Goal: Feedback & Contribution: Leave review/rating

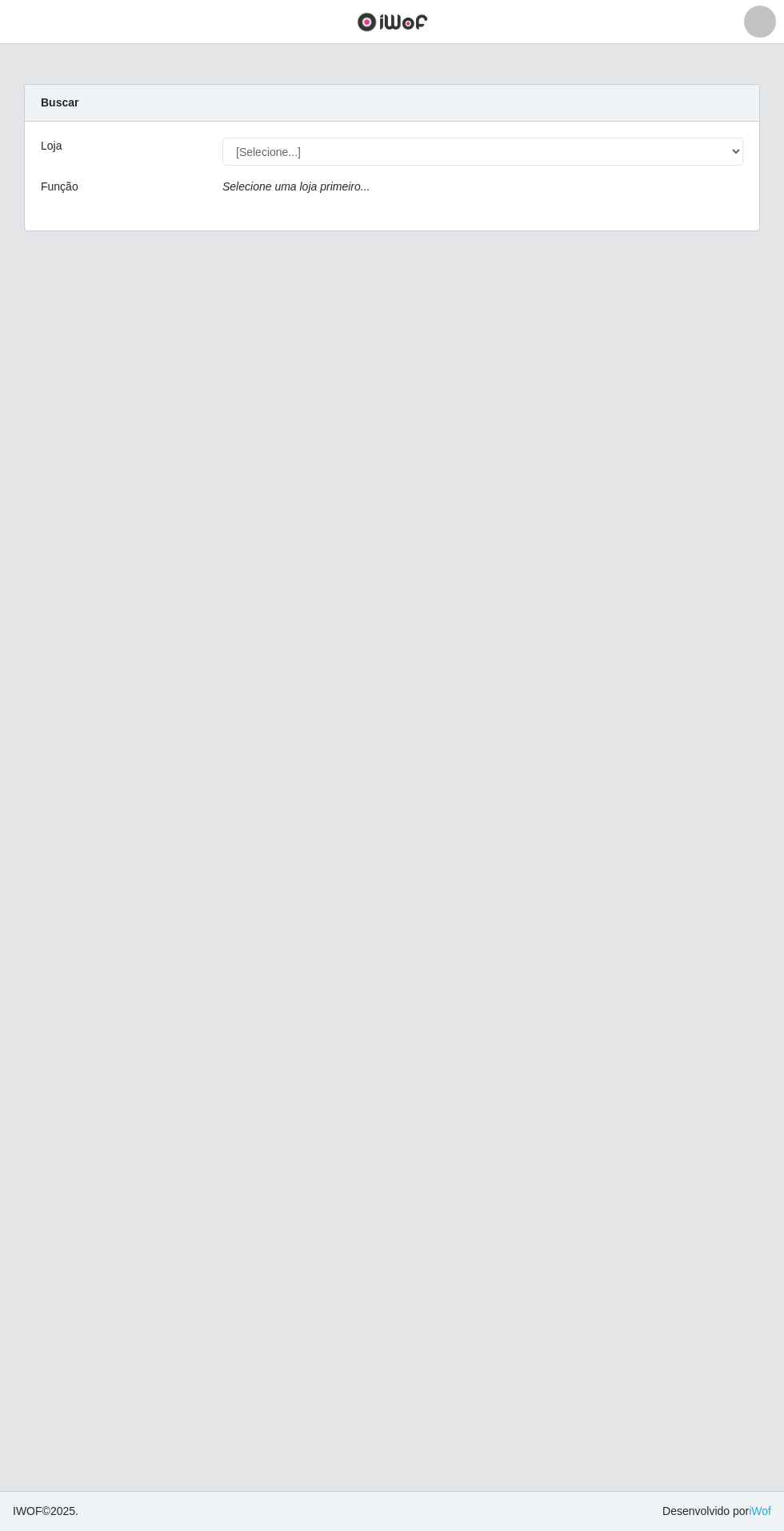
select select "437"
click at [223, 138] on select "[Selecione...] Atacado Vem - Loja 31 [GEOGRAPHIC_DATA]" at bounding box center [483, 152] width 521 height 28
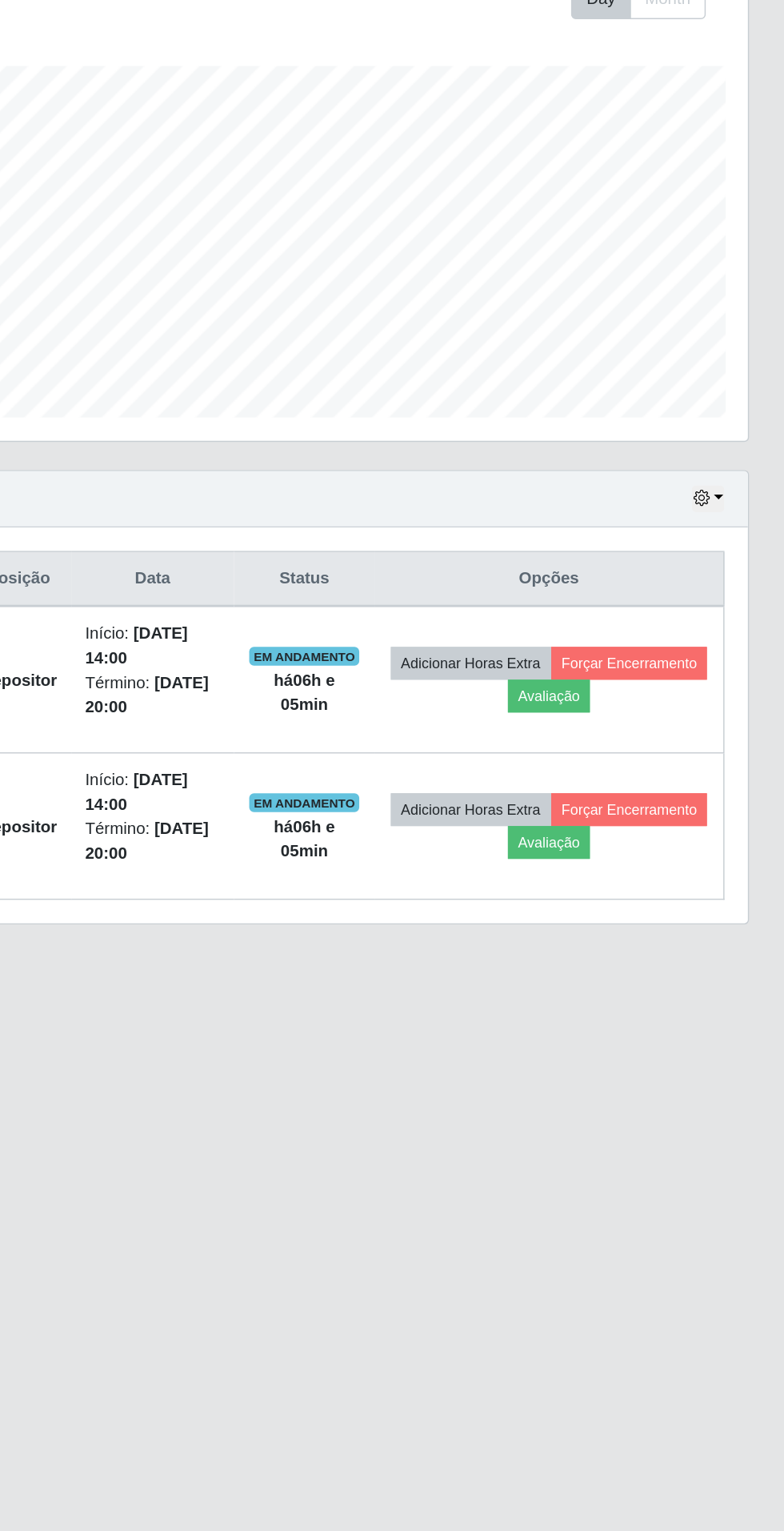
scroll to position [4, 0]
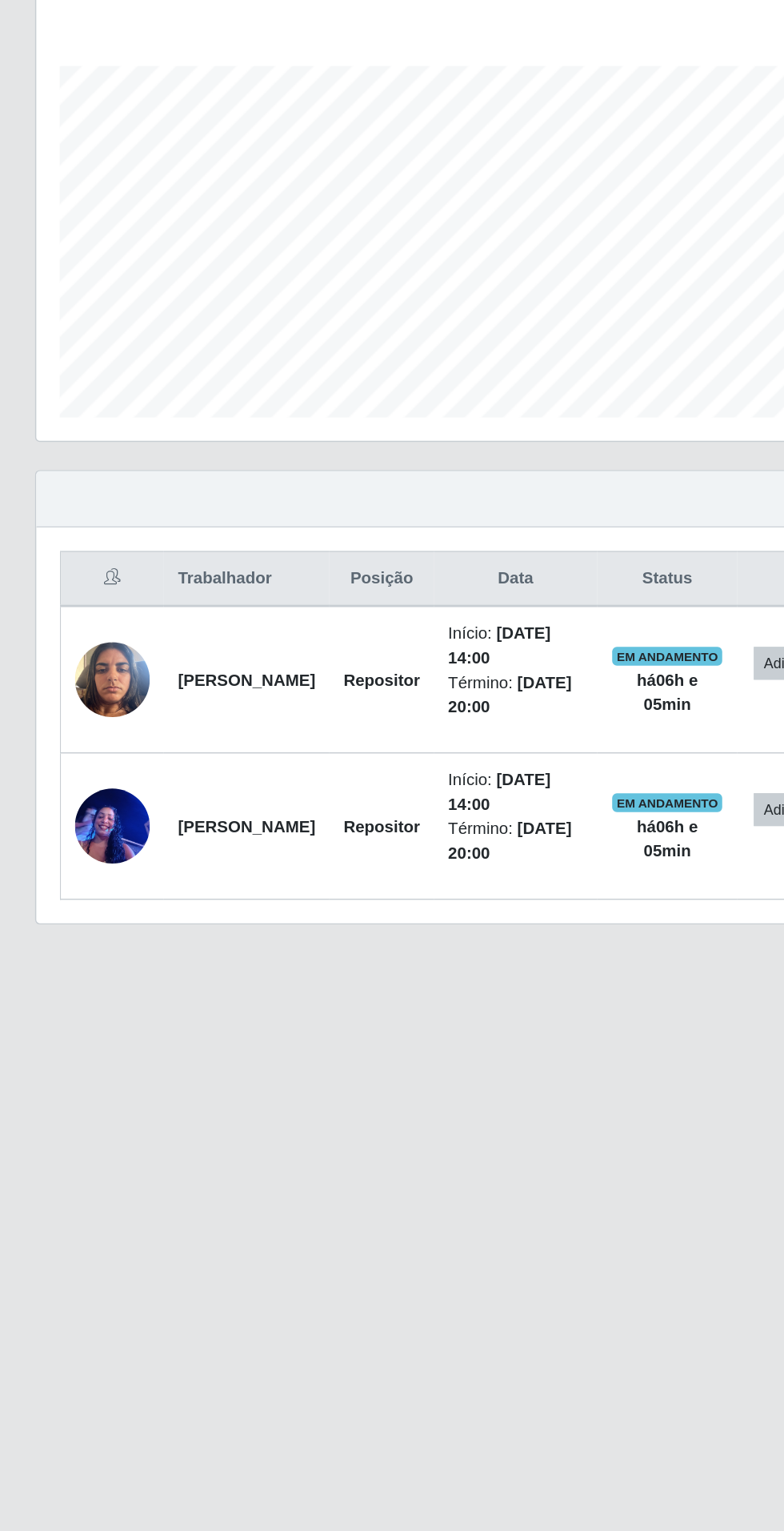
click at [70, 844] on img at bounding box center [77, 851] width 51 height 68
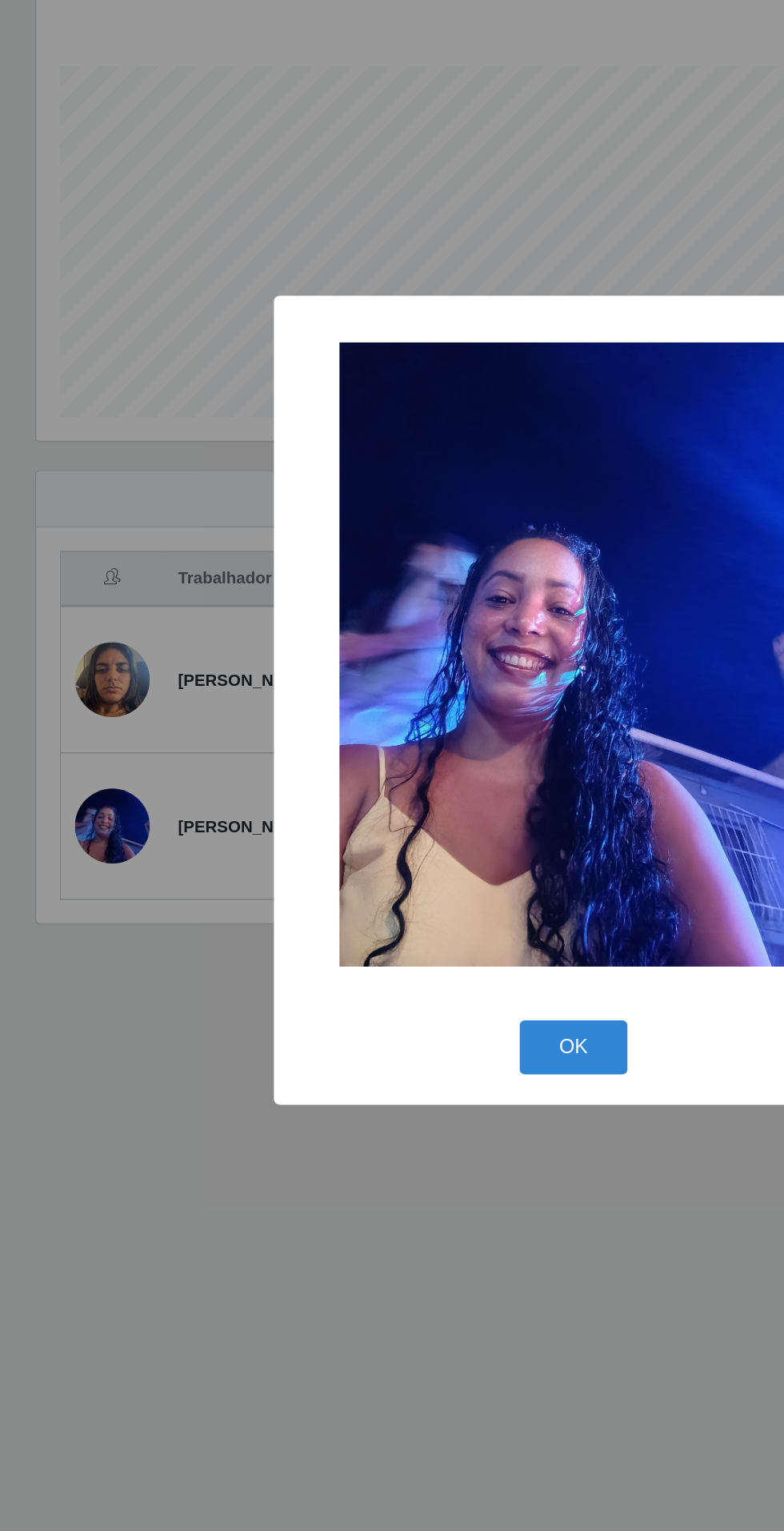
click at [333, 1158] on div "× OK Cancel" at bounding box center [392, 765] width 784 height 1531
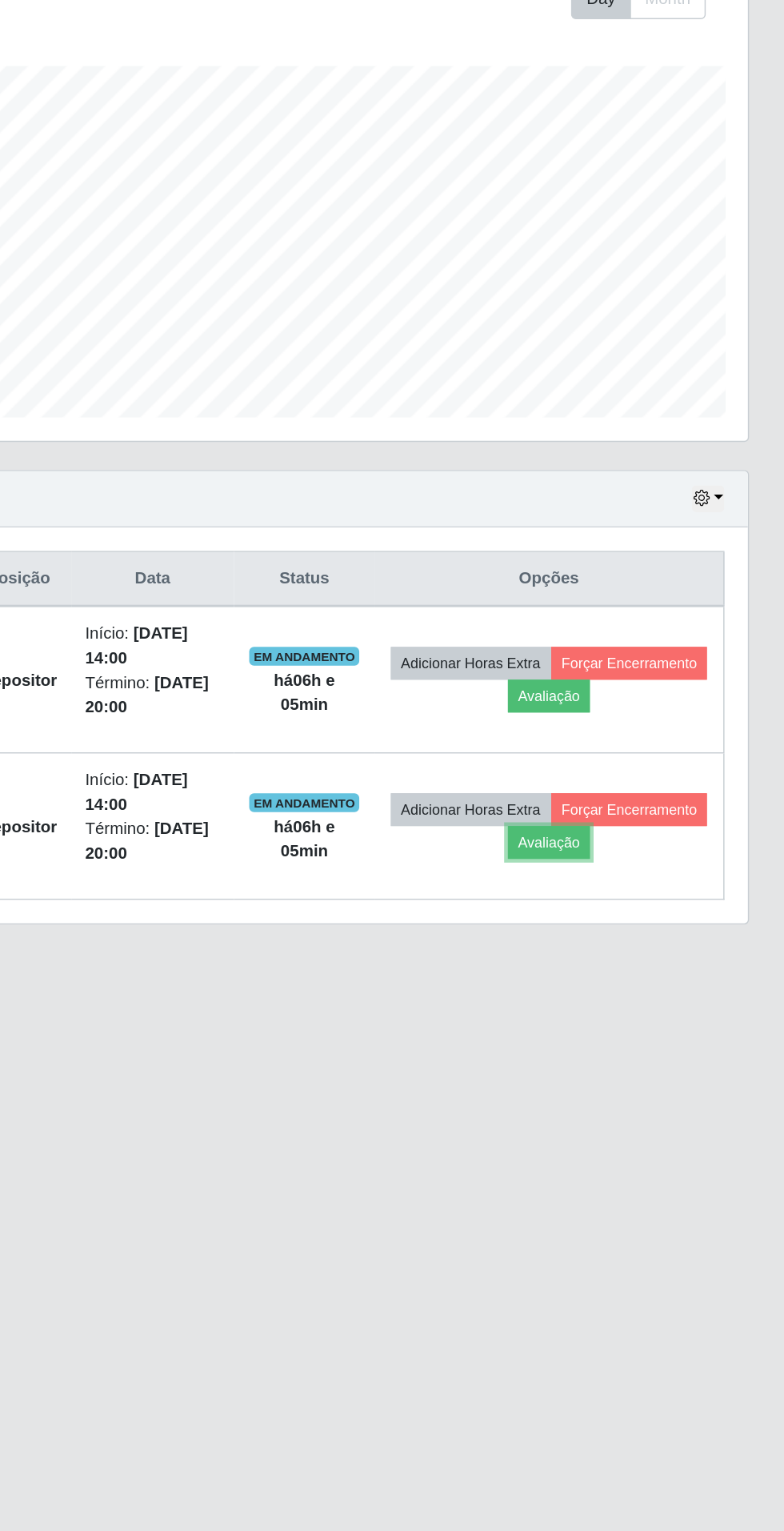
click at [653, 852] on button "Avaliação" at bounding box center [623, 863] width 57 height 23
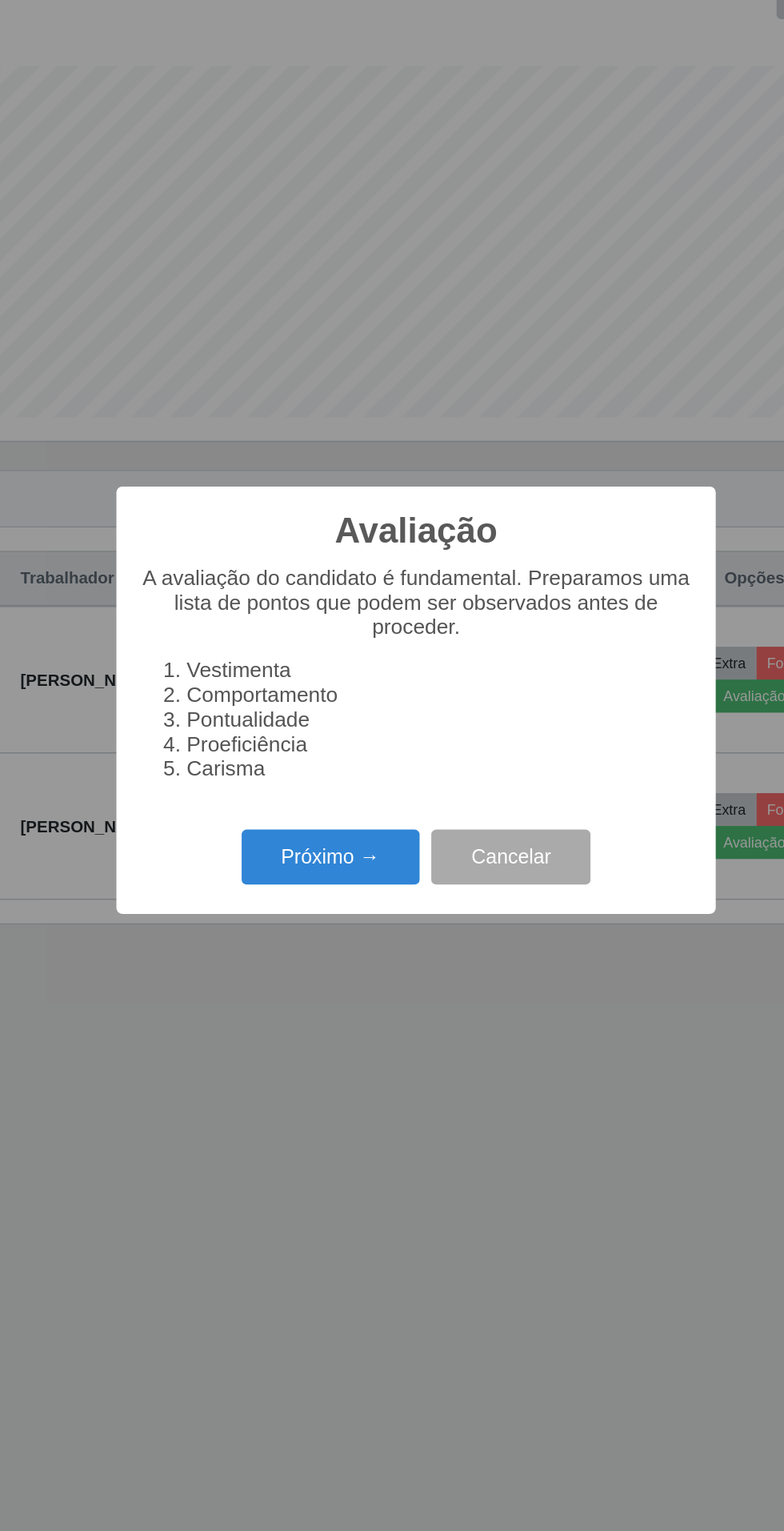
click at [329, 875] on button "Próximo →" at bounding box center [333, 873] width 121 height 37
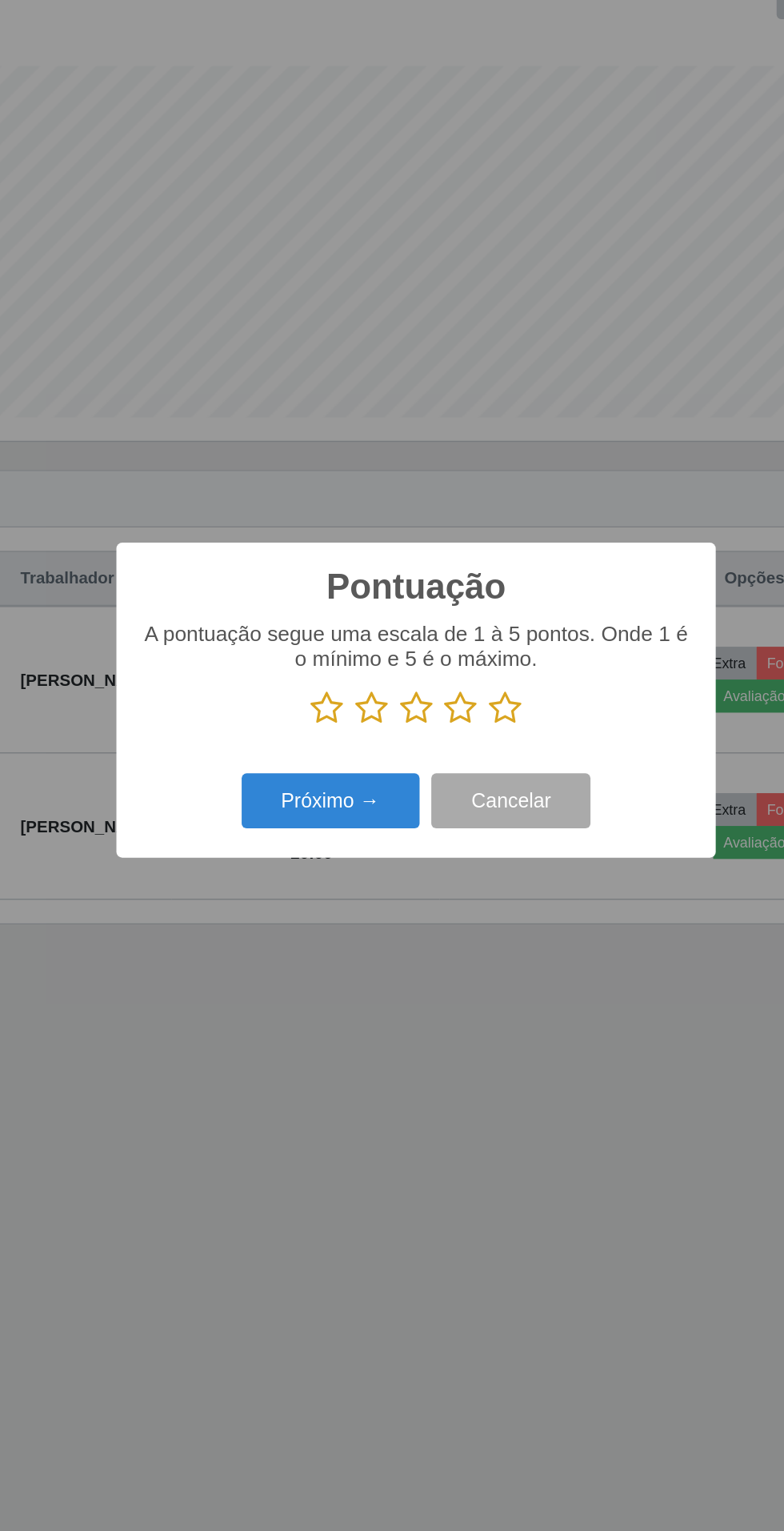
click at [463, 770] on icon at bounding box center [453, 771] width 23 height 24
click at [442, 783] on input "radio" at bounding box center [442, 783] width 0 height 0
click at [307, 847] on button "Próximo →" at bounding box center [333, 834] width 121 height 37
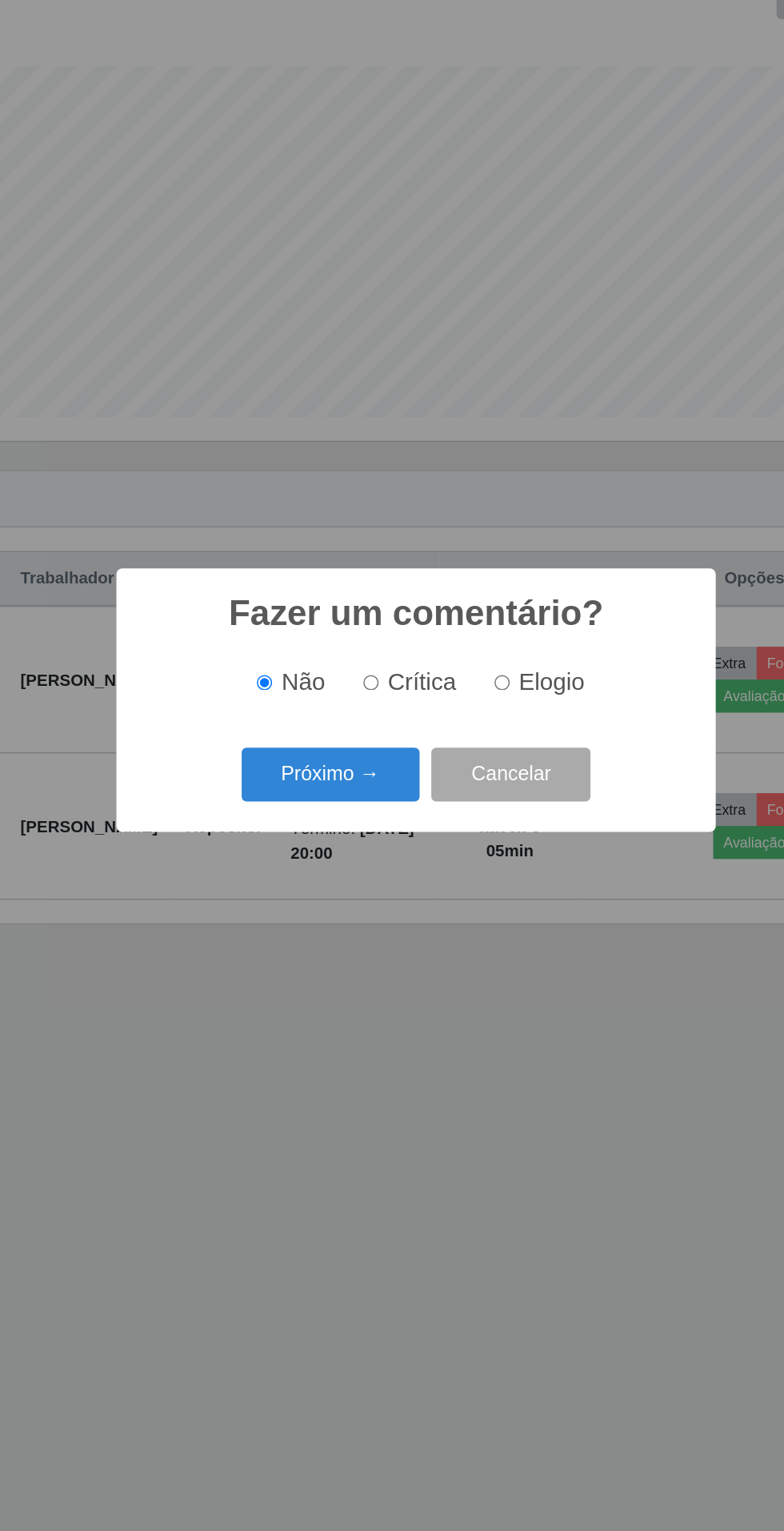
click at [333, 816] on button "Próximo →" at bounding box center [333, 816] width 121 height 37
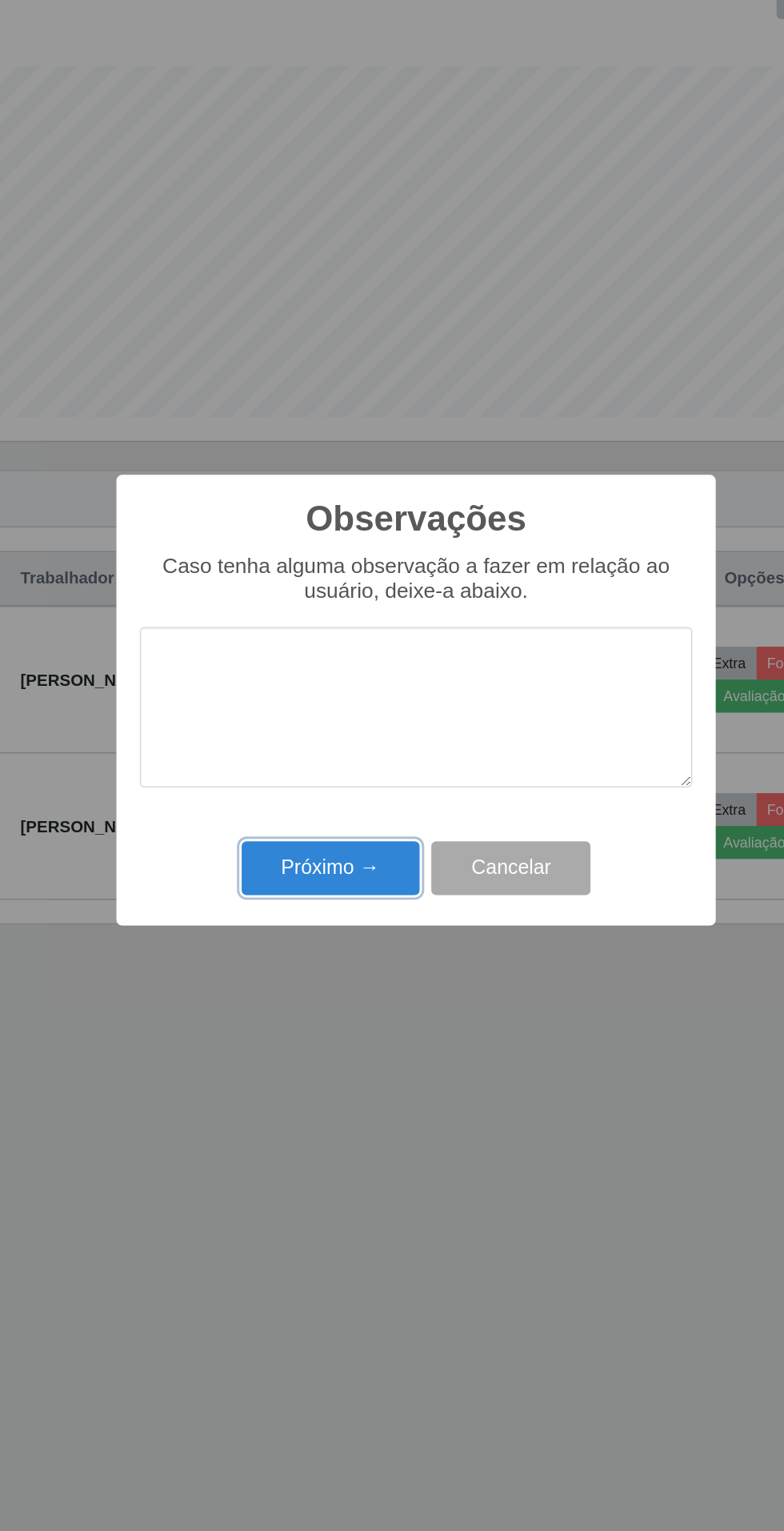
click at [329, 880] on button "Próximo →" at bounding box center [333, 880] width 121 height 37
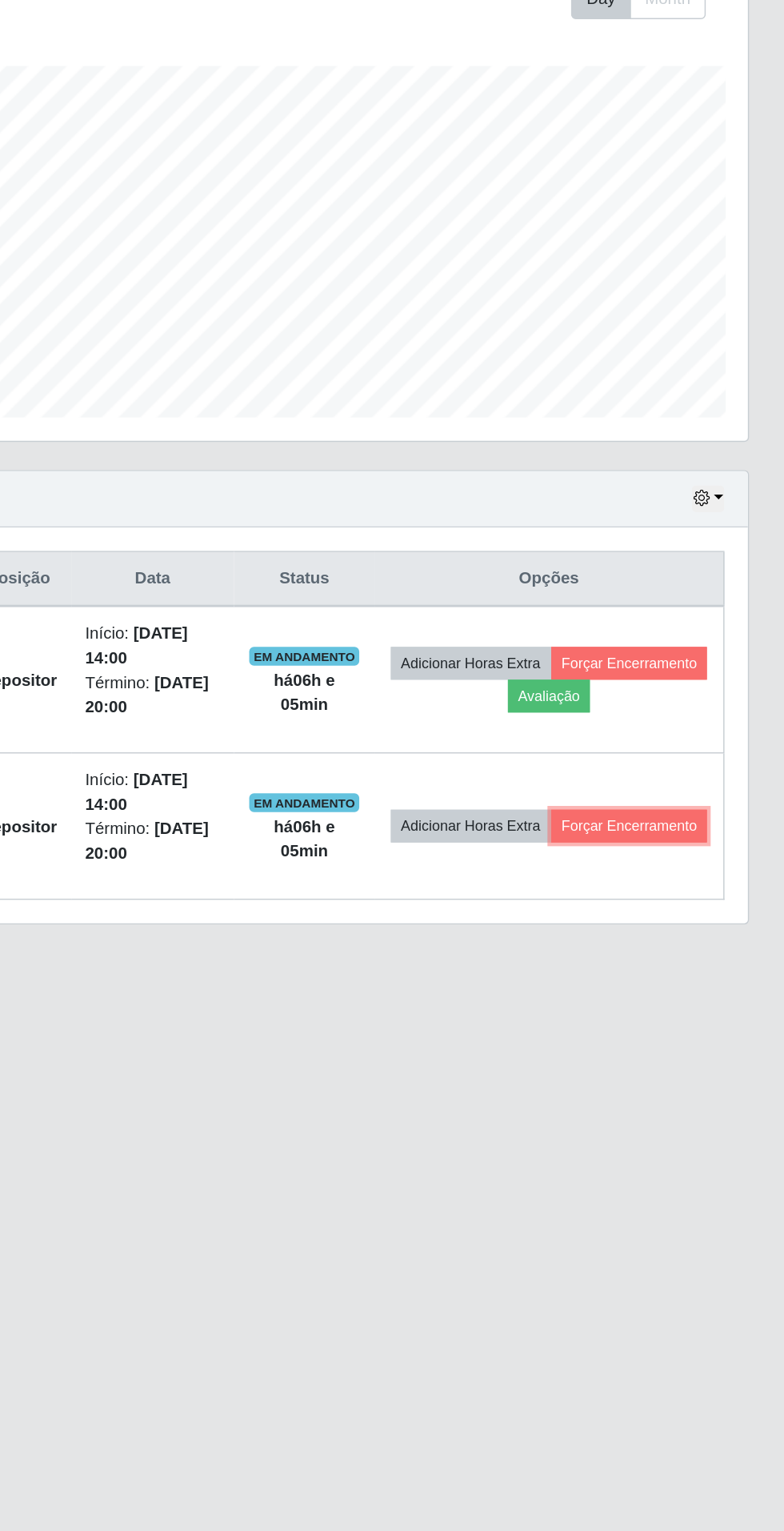
click at [652, 862] on button "Forçar Encerramento" at bounding box center [678, 852] width 107 height 23
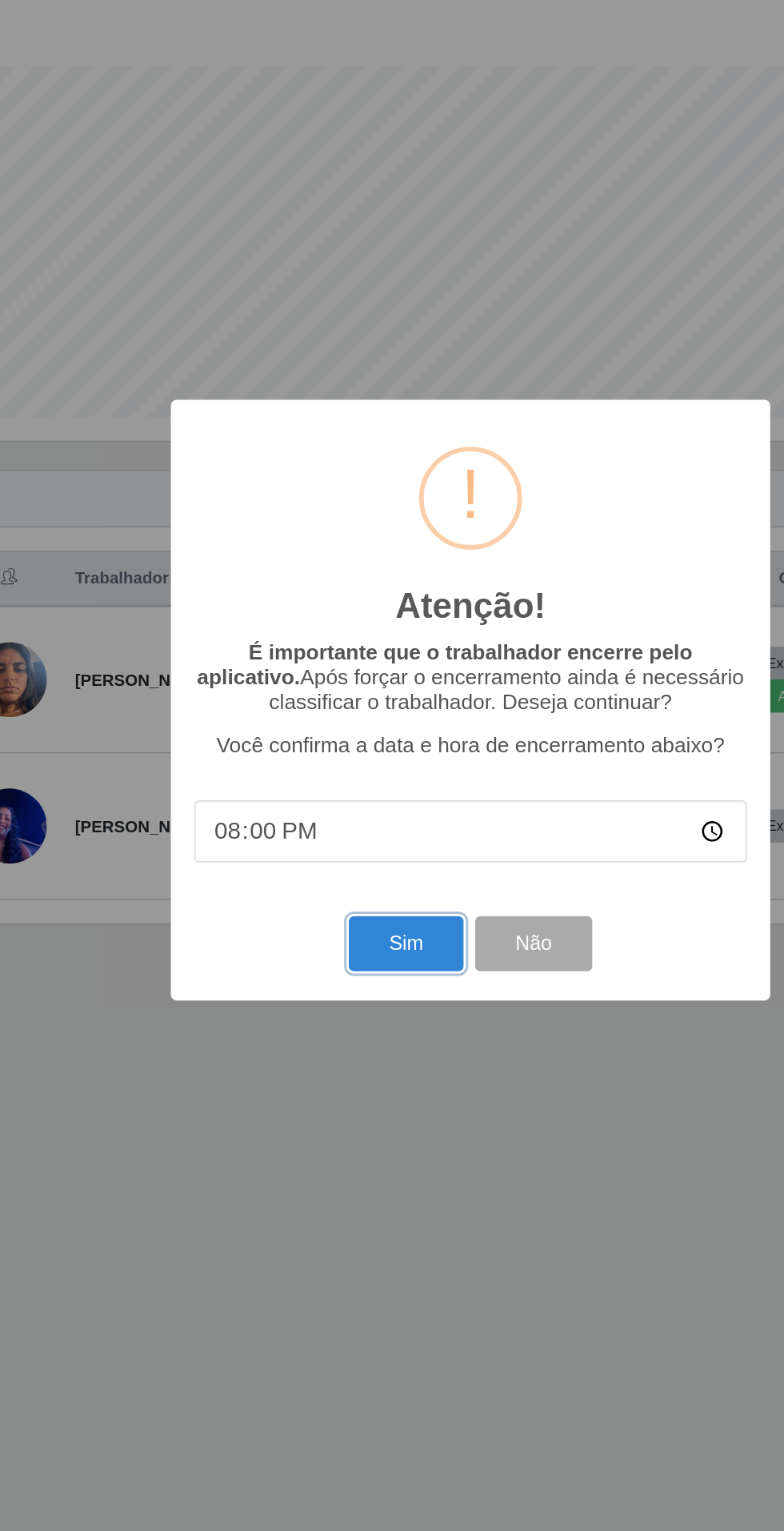
click at [344, 941] on button "Sim" at bounding box center [347, 932] width 78 height 37
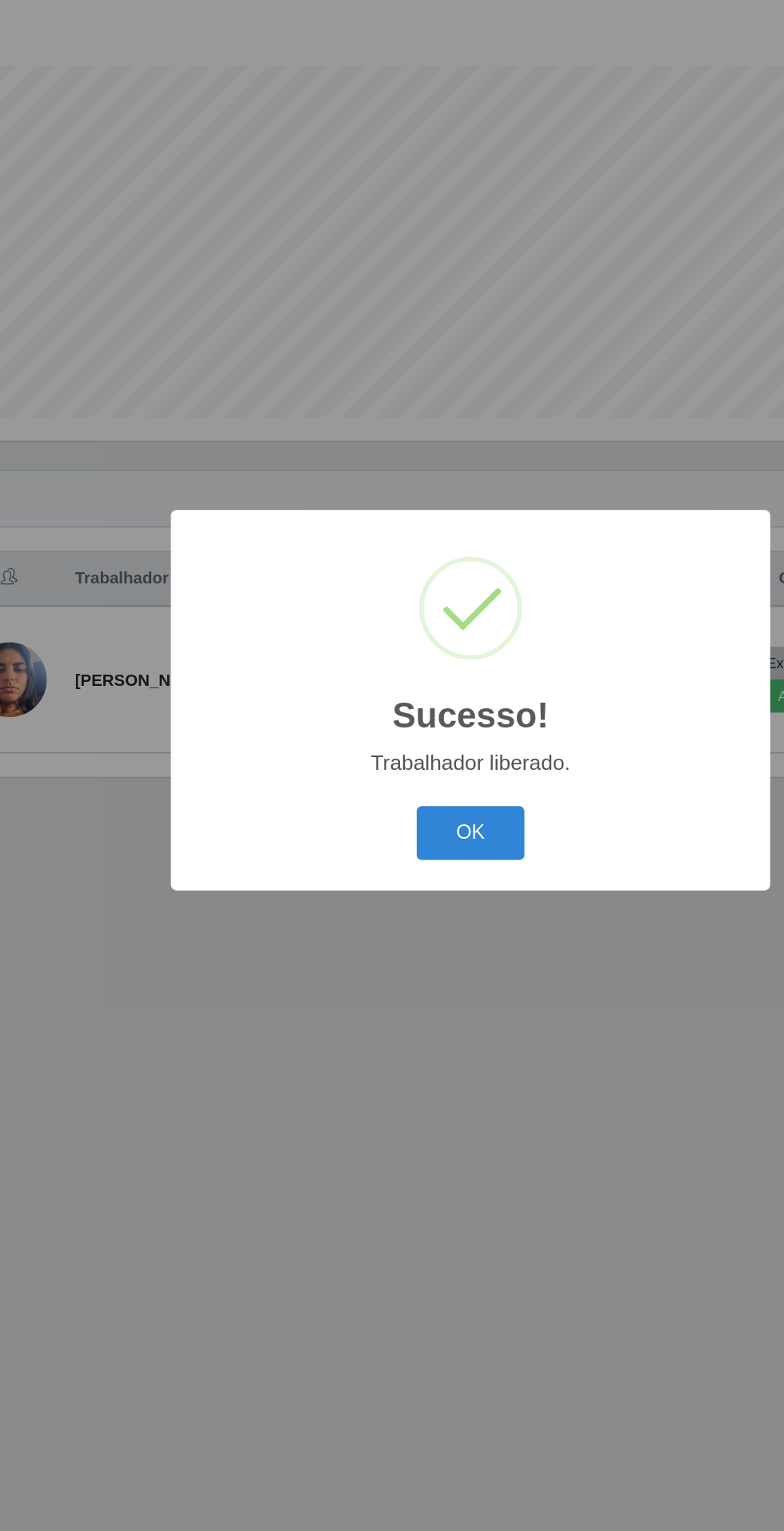
click at [401, 861] on button "OK" at bounding box center [392, 856] width 75 height 37
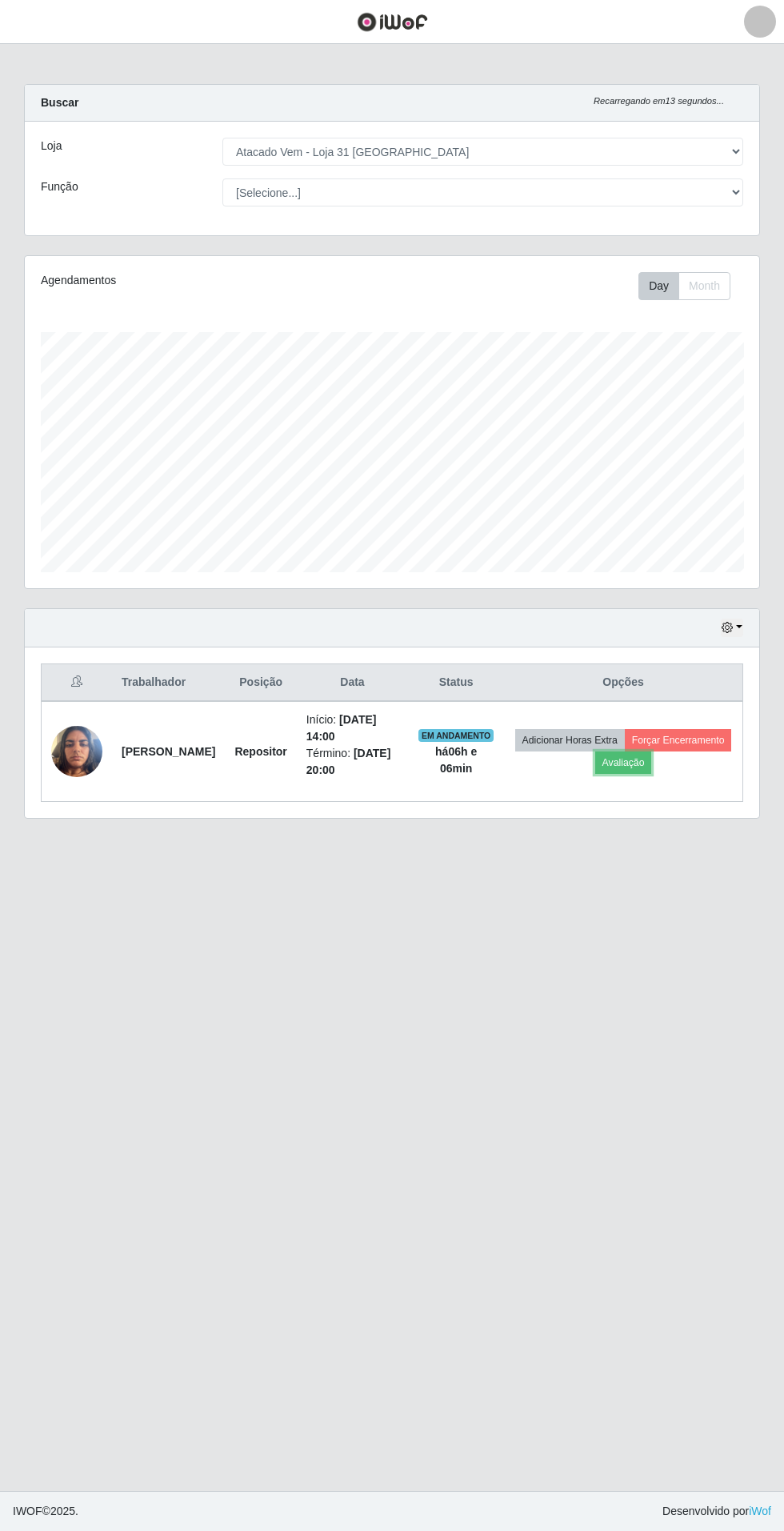
click at [653, 751] on button "Avaliação" at bounding box center [623, 762] width 57 height 23
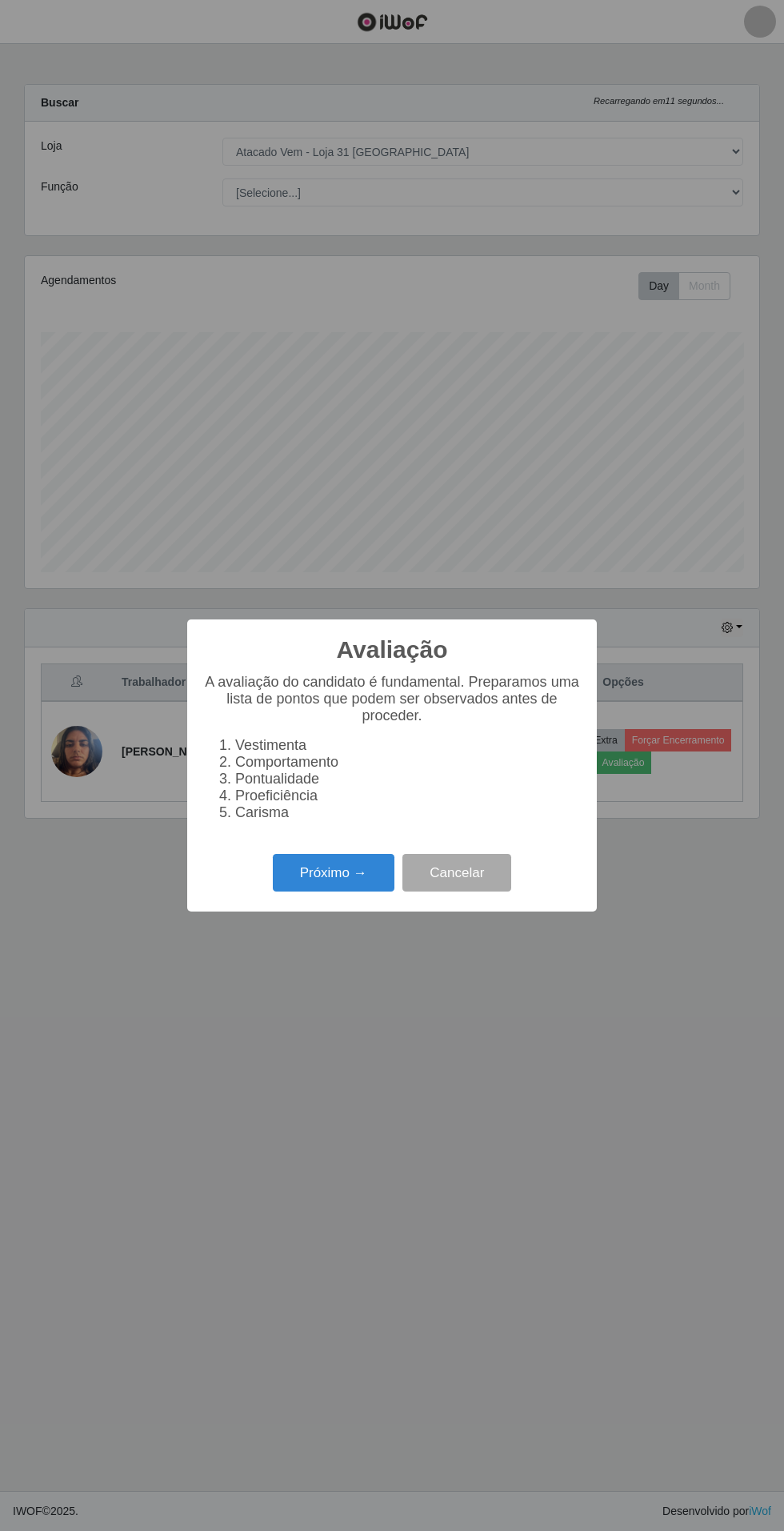
click at [332, 880] on button "Próximo →" at bounding box center [333, 873] width 121 height 37
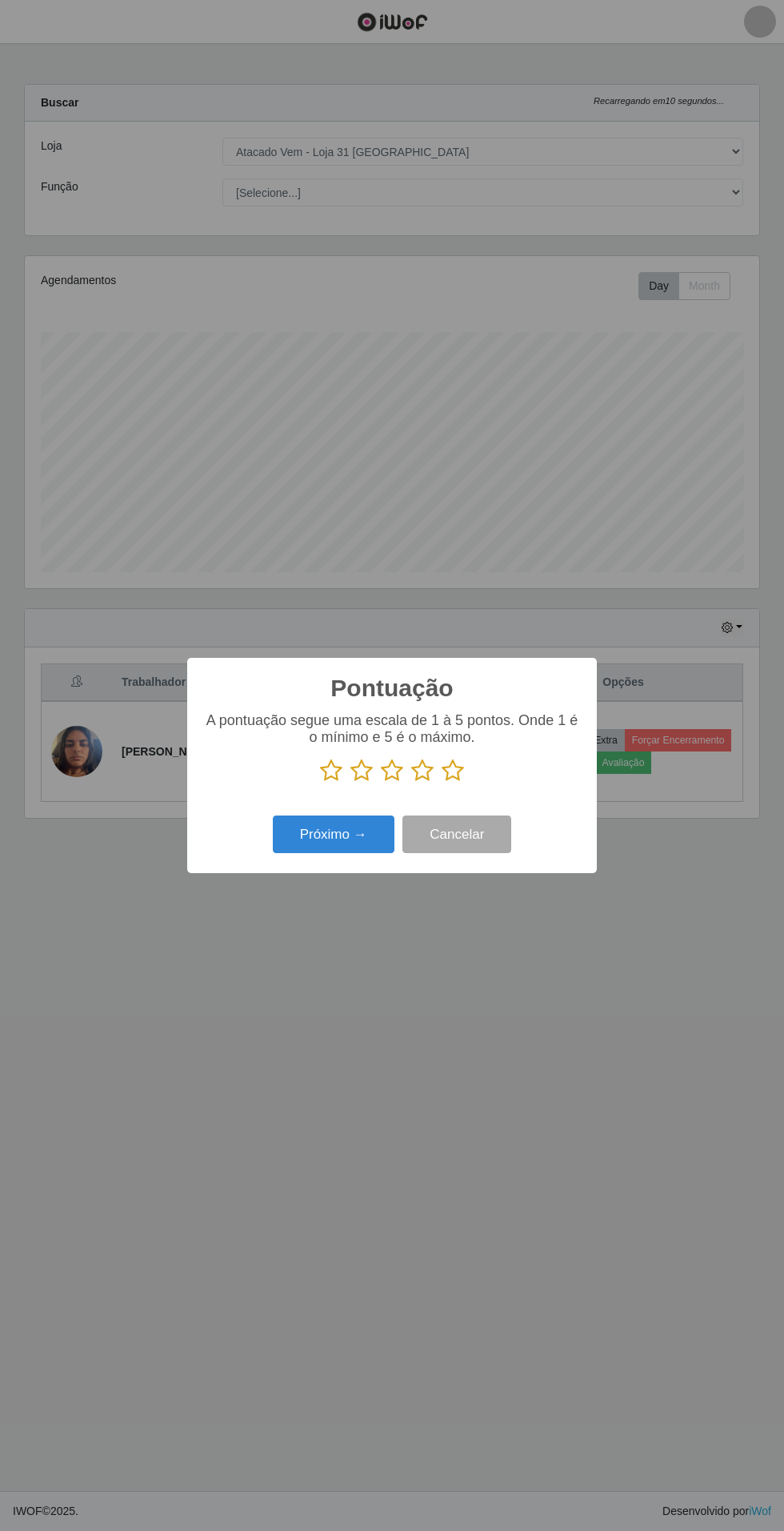
click at [464, 773] on icon at bounding box center [453, 771] width 23 height 24
click at [442, 783] on input "radio" at bounding box center [442, 783] width 0 height 0
click at [322, 829] on button "Próximo →" at bounding box center [333, 834] width 121 height 37
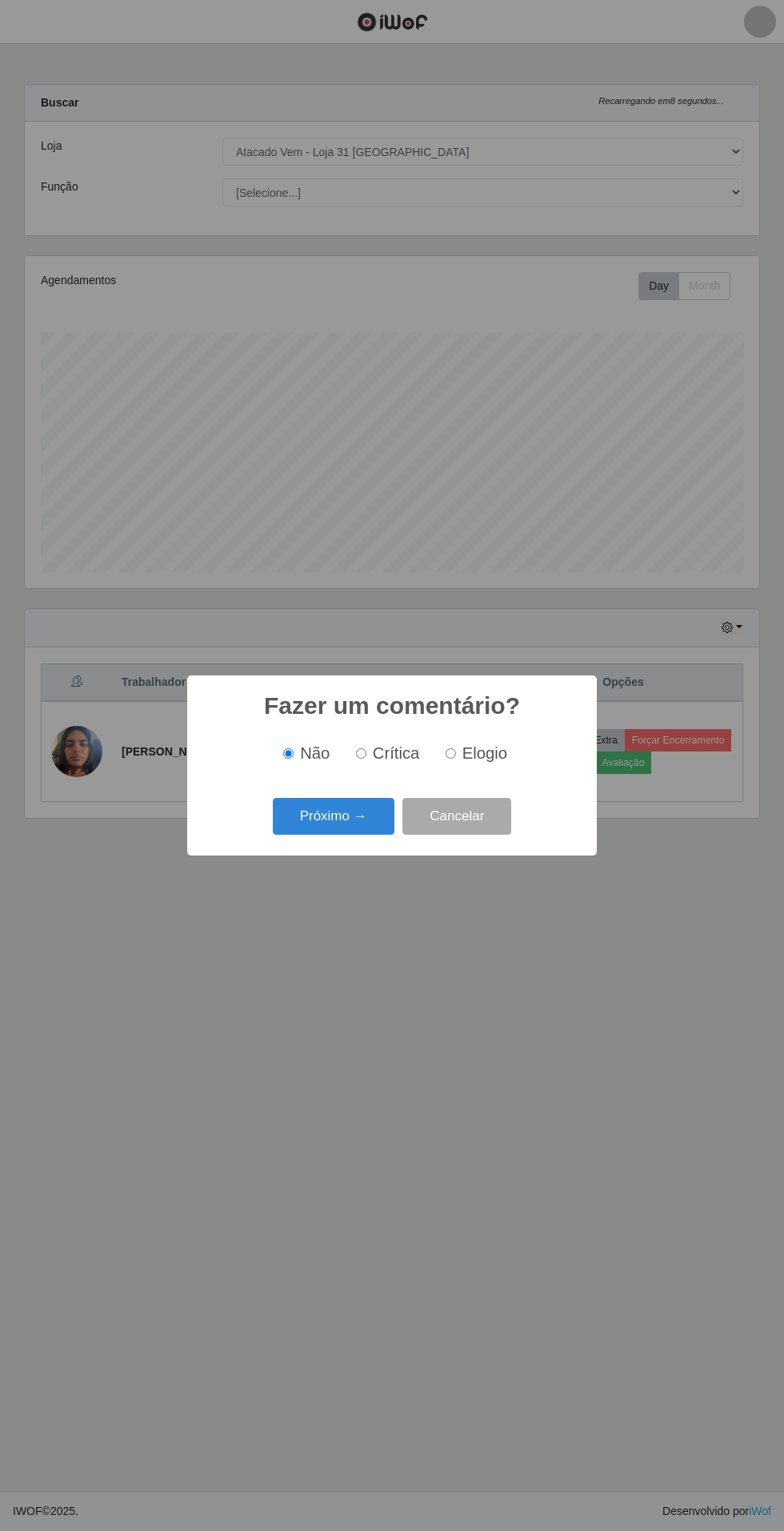
click at [328, 816] on button "Próximo →" at bounding box center [333, 816] width 121 height 37
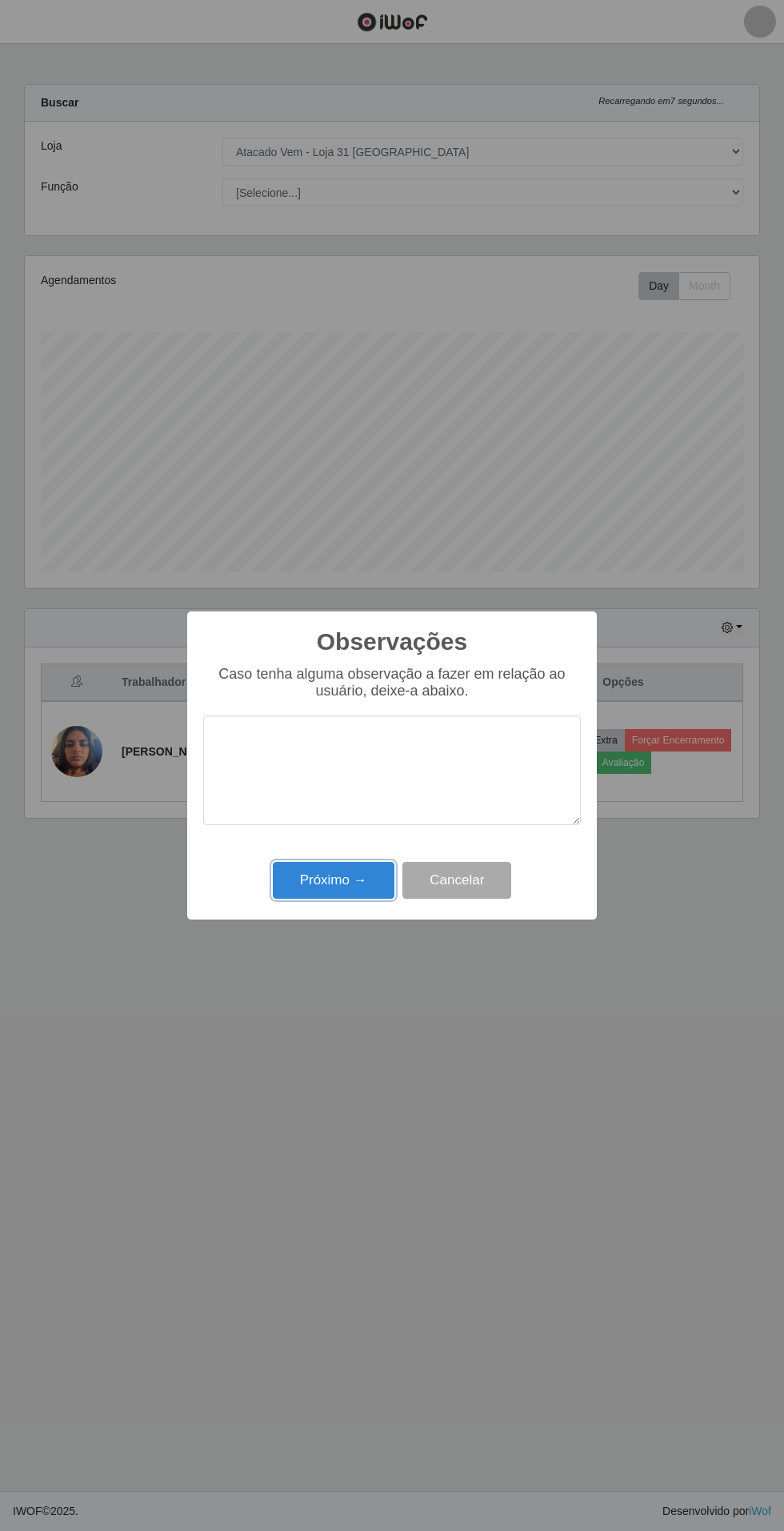
click at [335, 881] on button "Próximo →" at bounding box center [333, 880] width 121 height 37
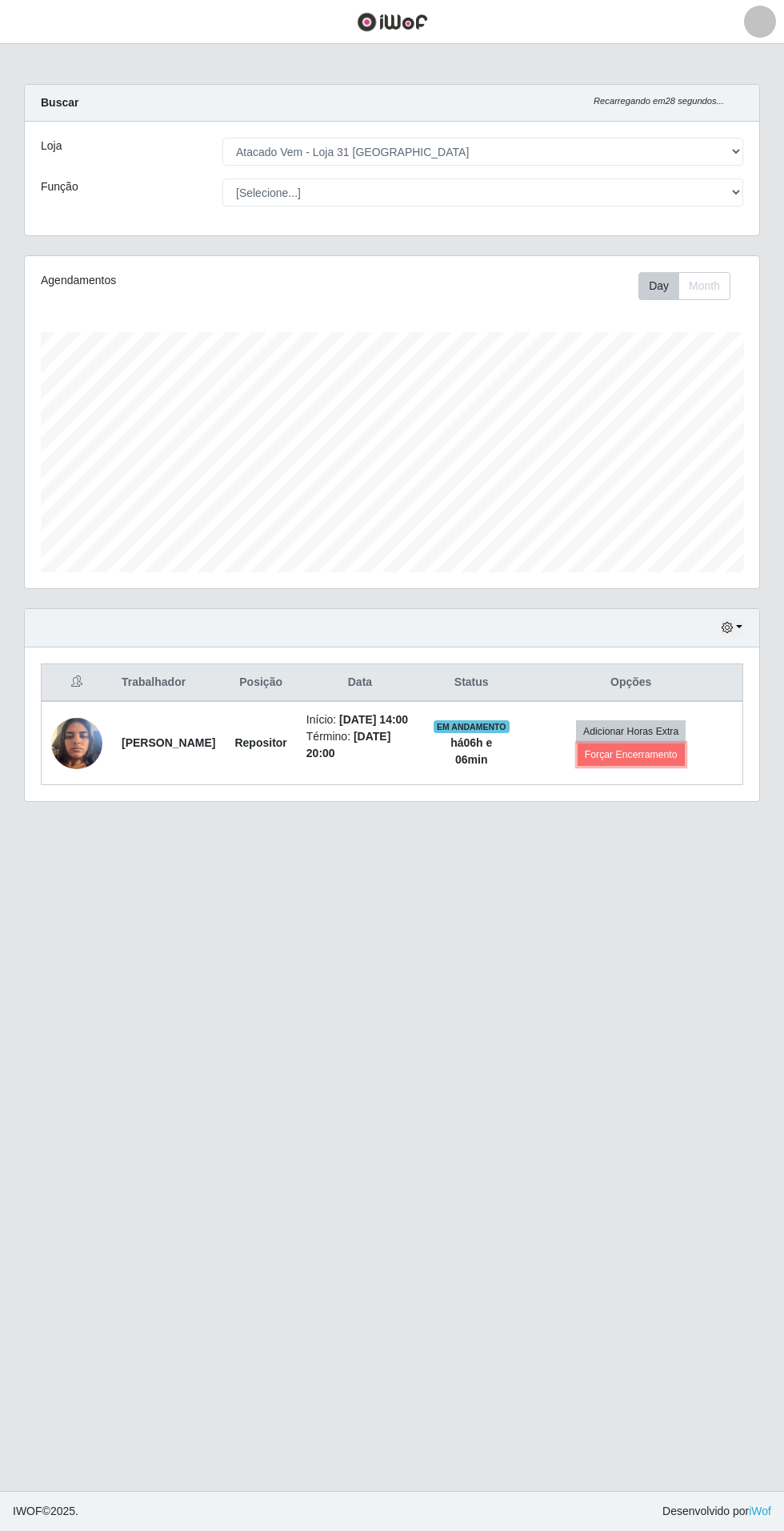
click at [669, 757] on button "Forçar Encerramento" at bounding box center [631, 755] width 107 height 23
